Goal: Transaction & Acquisition: Register for event/course

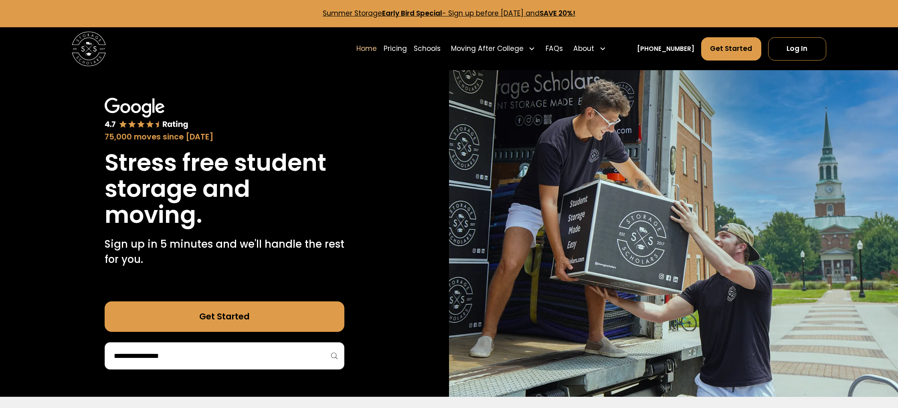
click at [329, 316] on link "Get Started" at bounding box center [225, 317] width 240 height 31
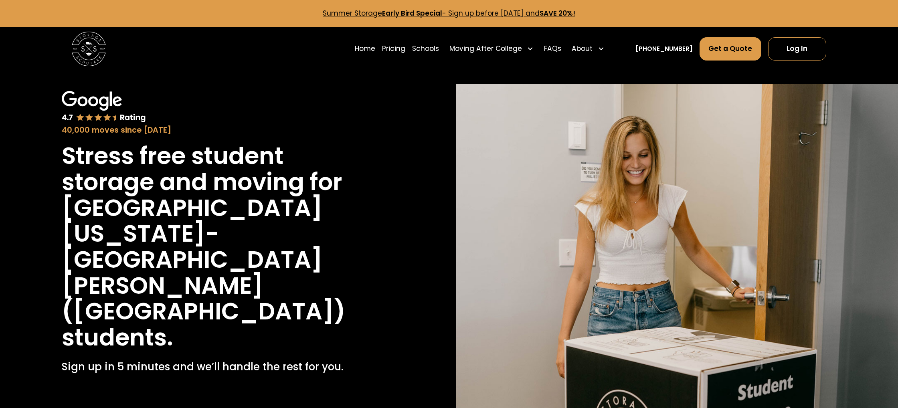
click at [674, 47] on link "[PHONE_NUMBER]" at bounding box center [664, 49] width 57 height 9
click at [806, 49] on link "Log In" at bounding box center [797, 48] width 58 height 23
click at [382, 12] on strong "Early Bird Special" at bounding box center [412, 13] width 60 height 10
